Goal: Navigation & Orientation: Find specific page/section

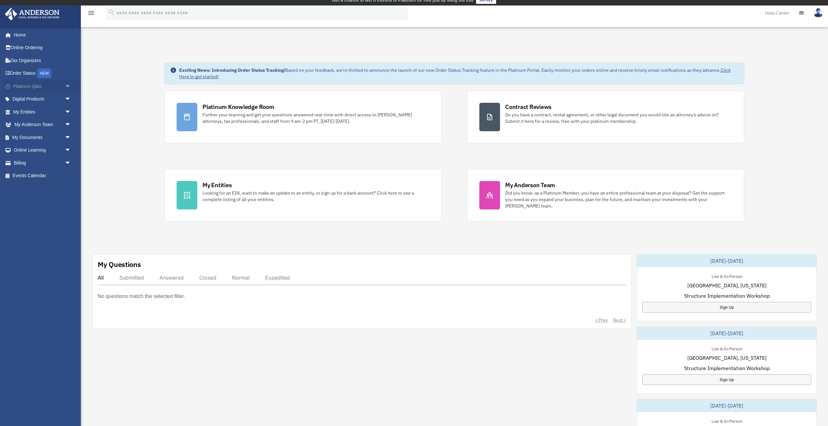
scroll to position [6, 0]
click at [69, 85] on span "arrow_drop_down" at bounding box center [71, 86] width 13 height 13
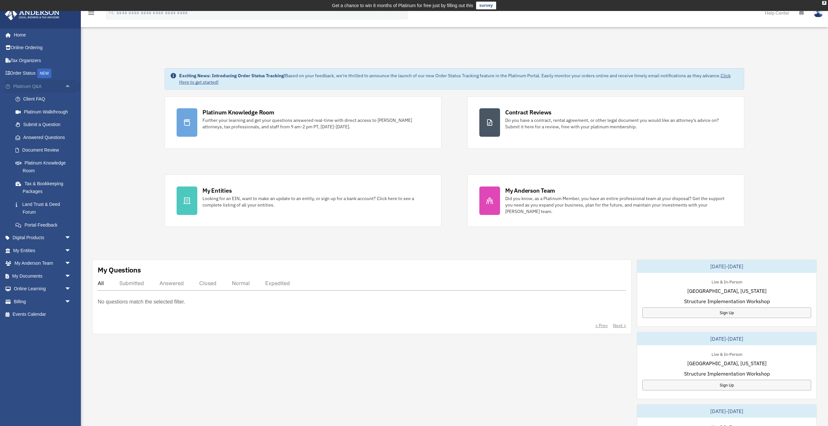
scroll to position [1, 0]
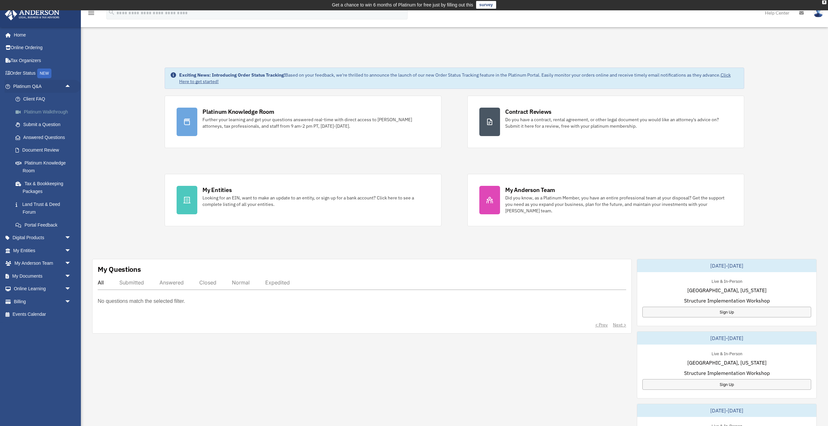
click at [56, 109] on link "Platinum Walkthrough" at bounding box center [45, 111] width 72 height 13
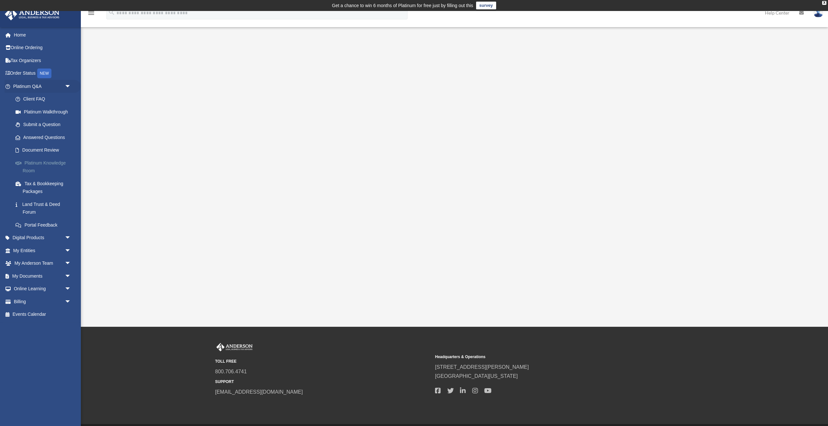
click at [49, 161] on link "Platinum Knowledge Room" at bounding box center [45, 166] width 72 height 21
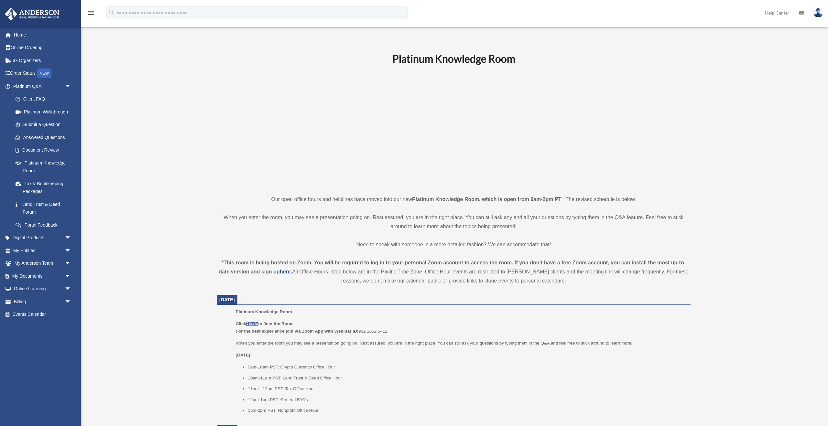
scroll to position [12, 0]
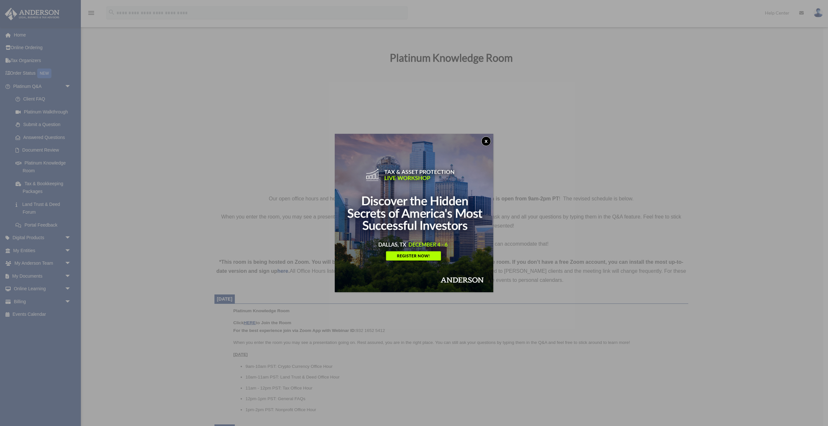
click at [486, 141] on button "x" at bounding box center [486, 141] width 10 height 10
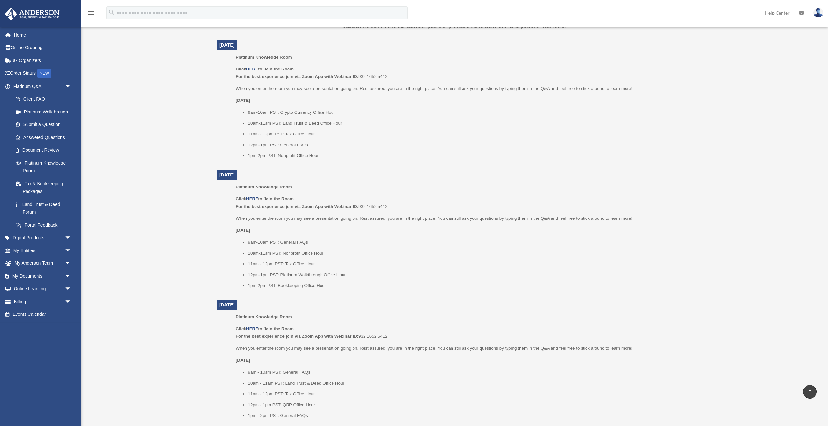
scroll to position [0, 0]
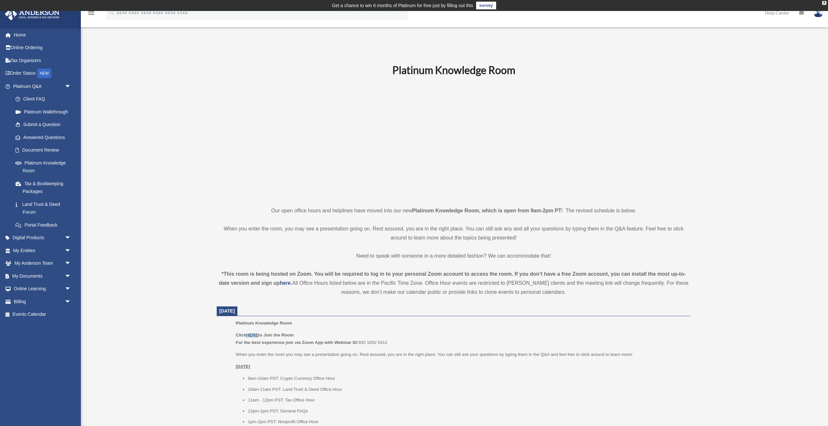
click at [253, 333] on u "HERE" at bounding box center [252, 335] width 12 height 5
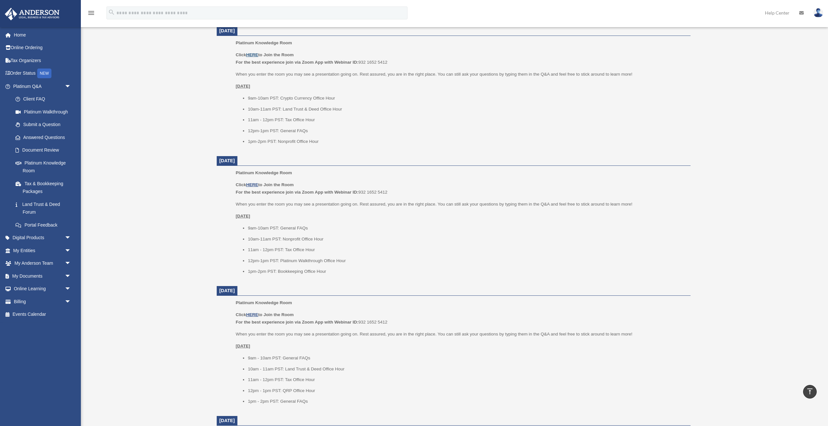
scroll to position [274, 0]
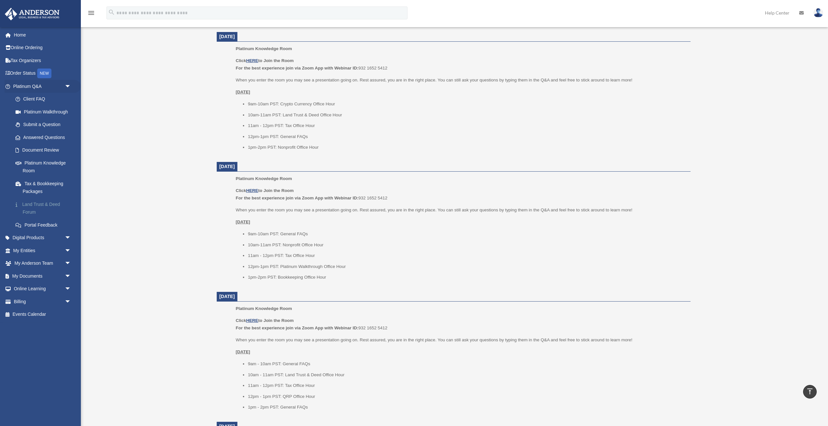
click at [50, 202] on link "Land Trust & Deed Forum" at bounding box center [45, 208] width 72 height 21
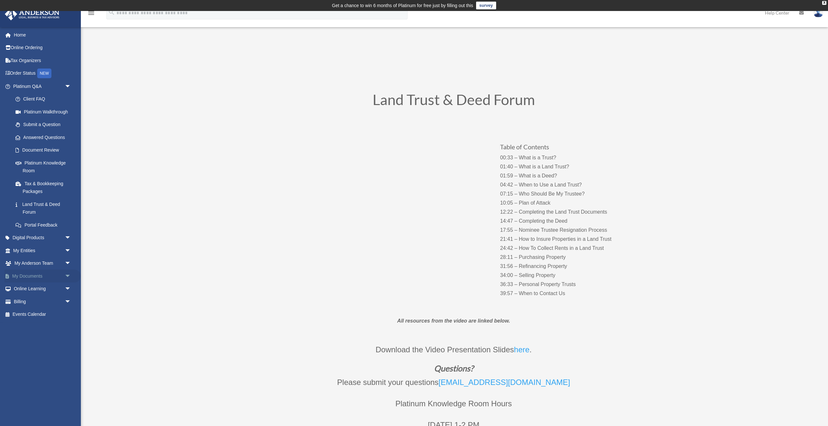
click at [35, 275] on link "My Documents arrow_drop_down" at bounding box center [43, 276] width 76 height 13
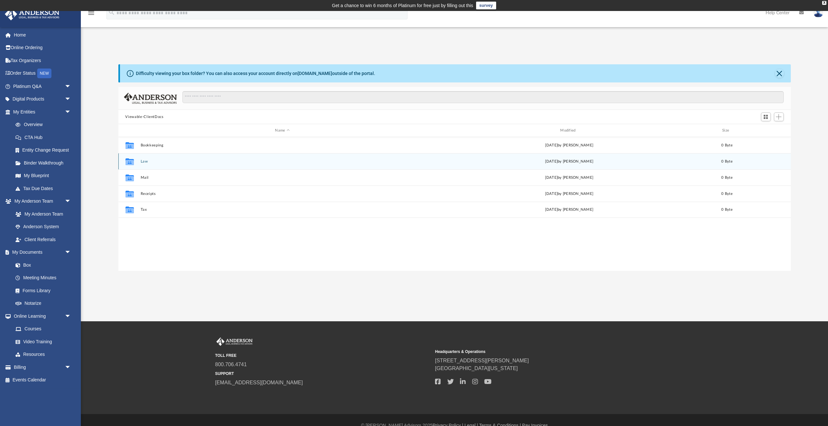
scroll to position [1, 0]
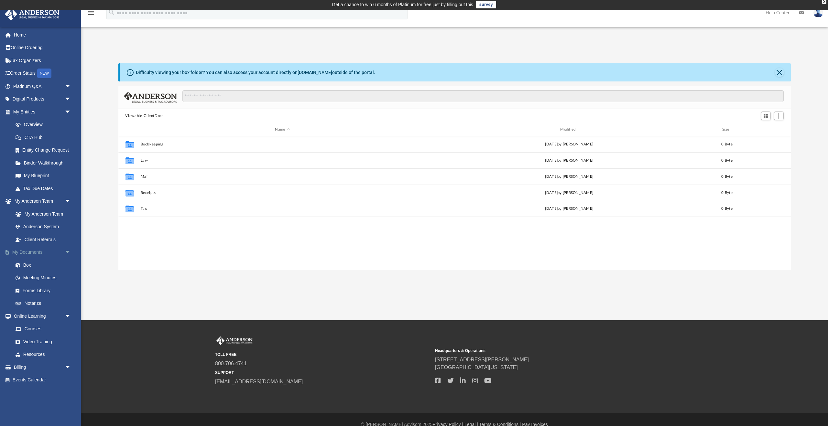
click at [68, 250] on span "arrow_drop_down" at bounding box center [71, 252] width 13 height 13
click at [68, 250] on span "arrow_drop_up" at bounding box center [71, 252] width 13 height 13
click at [28, 262] on link "Box" at bounding box center [45, 265] width 72 height 13
click at [27, 263] on link "Box" at bounding box center [45, 265] width 72 height 13
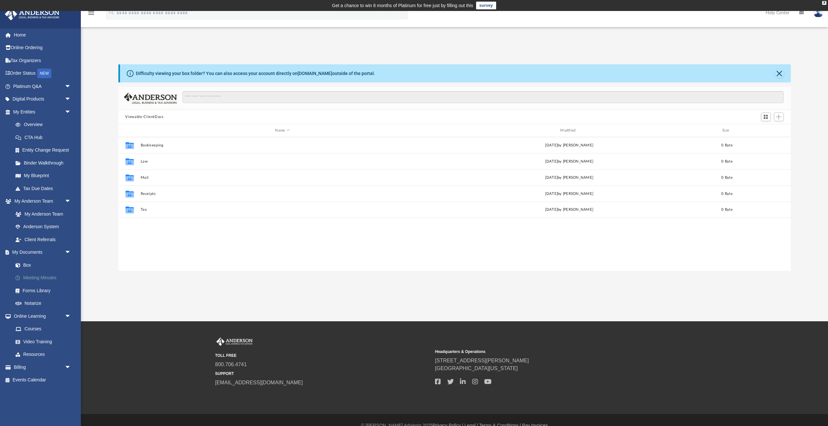
click at [40, 275] on link "Meeting Minutes" at bounding box center [45, 278] width 72 height 13
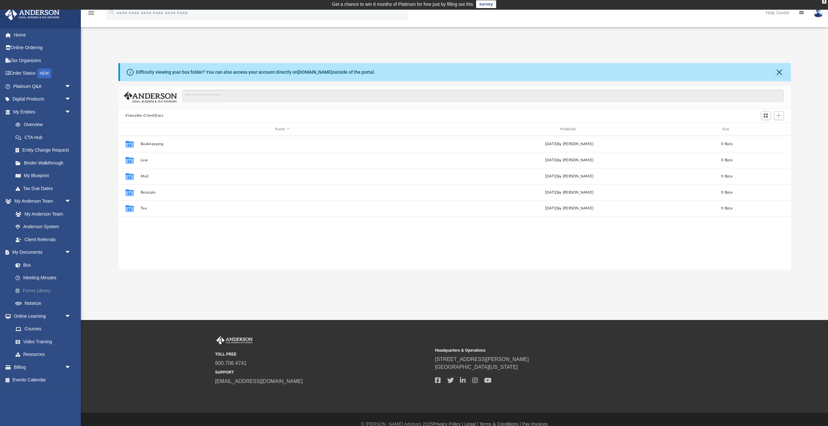
click at [38, 289] on link "Forms Library" at bounding box center [45, 290] width 72 height 13
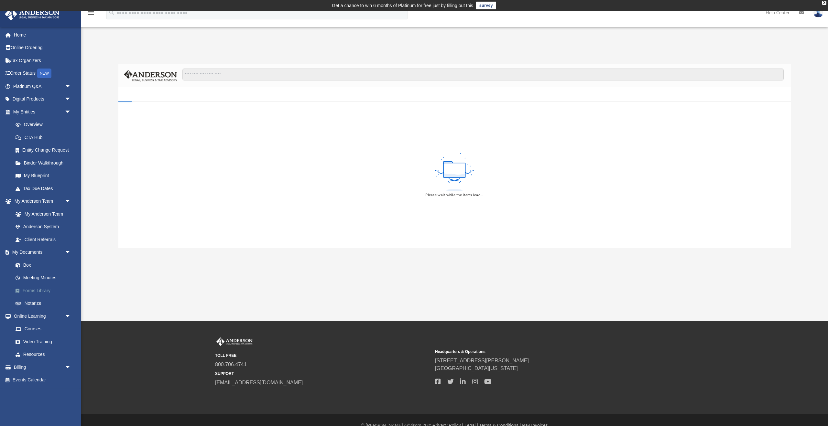
scroll to position [2, 0]
